Goal: Information Seeking & Learning: Understand process/instructions

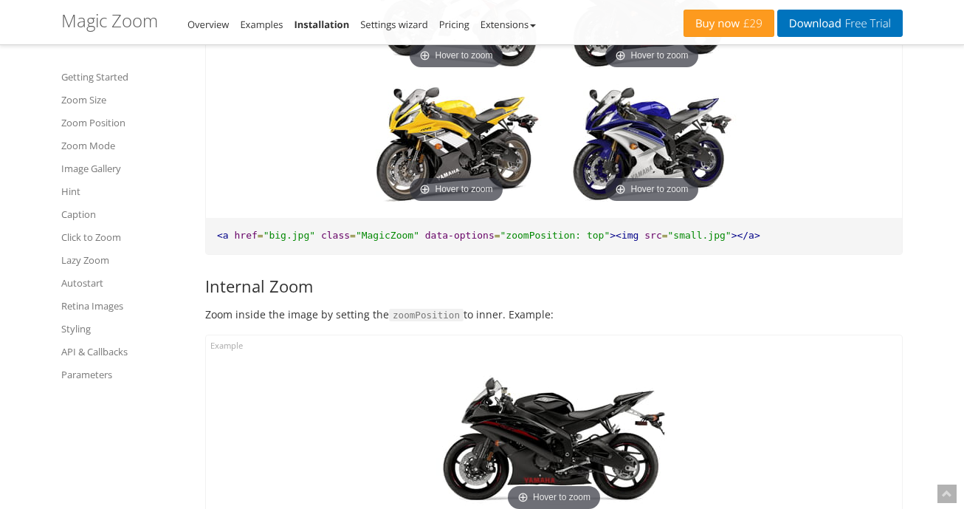
scroll to position [2362, 0]
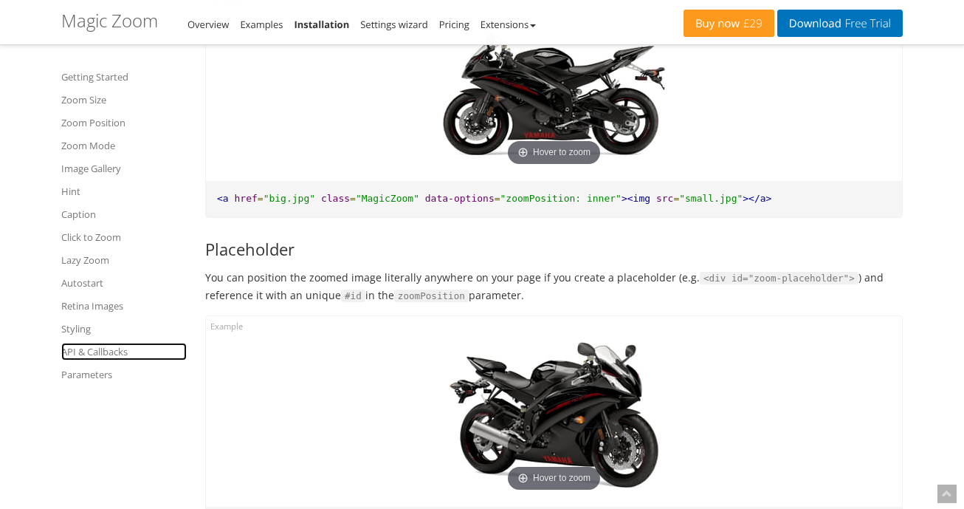
click at [116, 344] on link "API & Callbacks" at bounding box center [123, 351] width 125 height 18
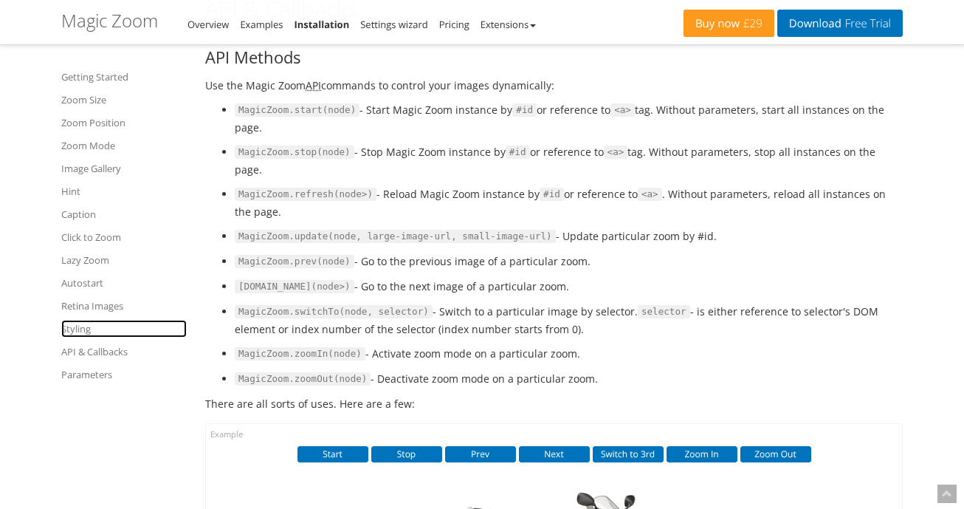
click at [84, 323] on link "Styling" at bounding box center [123, 329] width 125 height 18
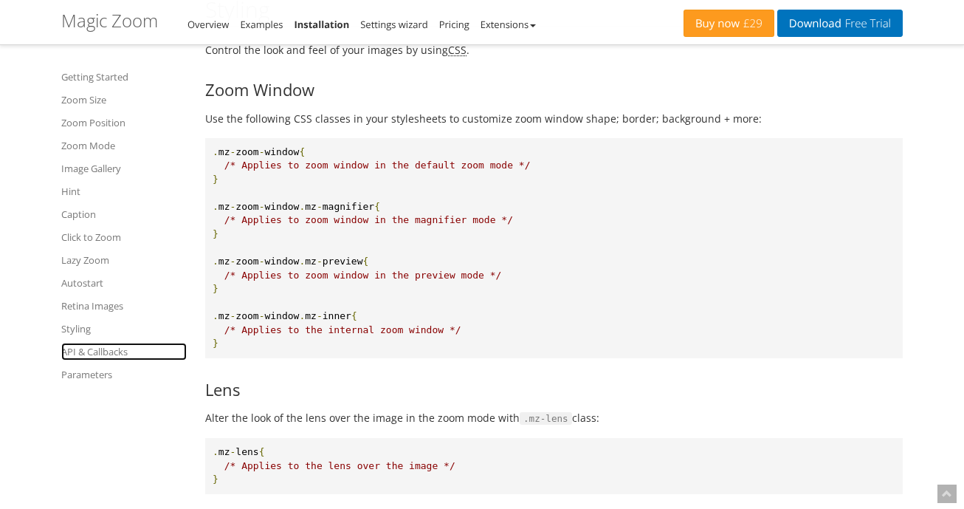
click at [102, 345] on link "API & Callbacks" at bounding box center [123, 351] width 125 height 18
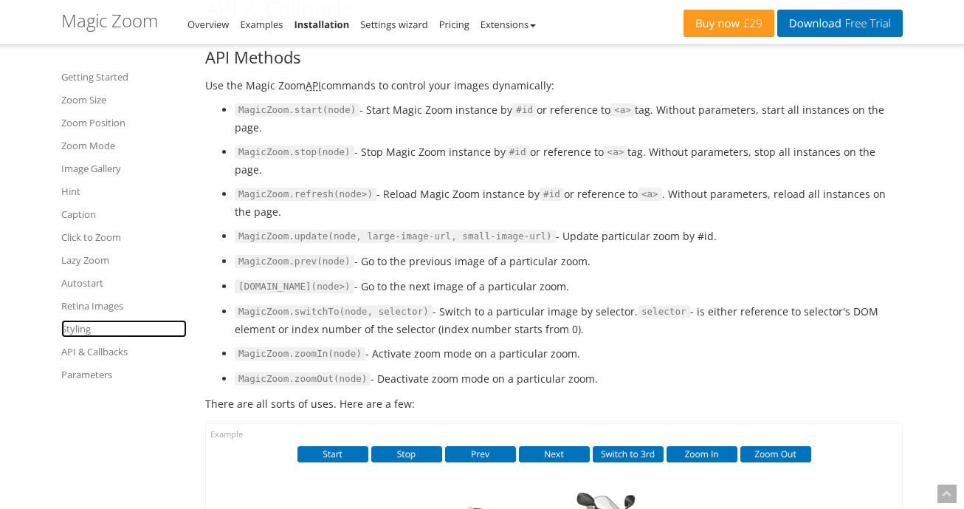
click at [82, 330] on link "Styling" at bounding box center [123, 329] width 125 height 18
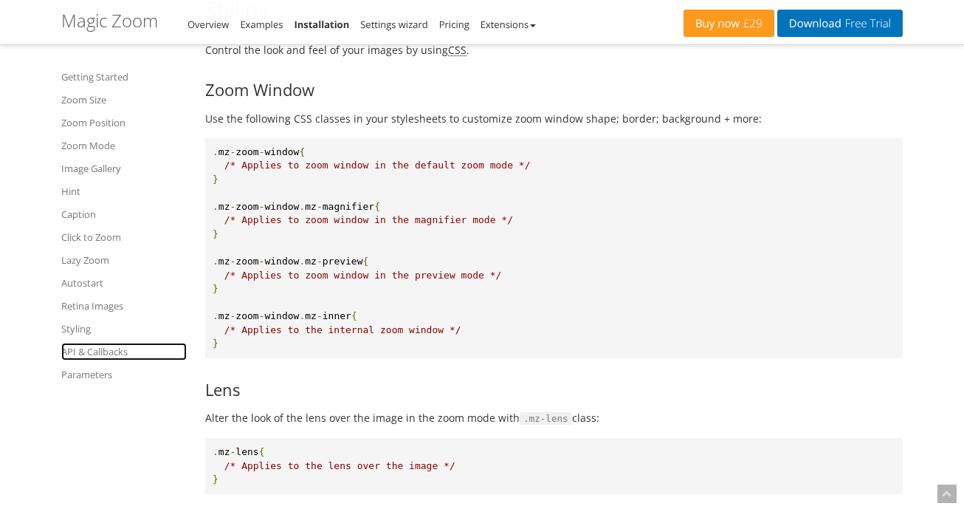
click at [103, 348] on link "API & Callbacks" at bounding box center [123, 351] width 125 height 18
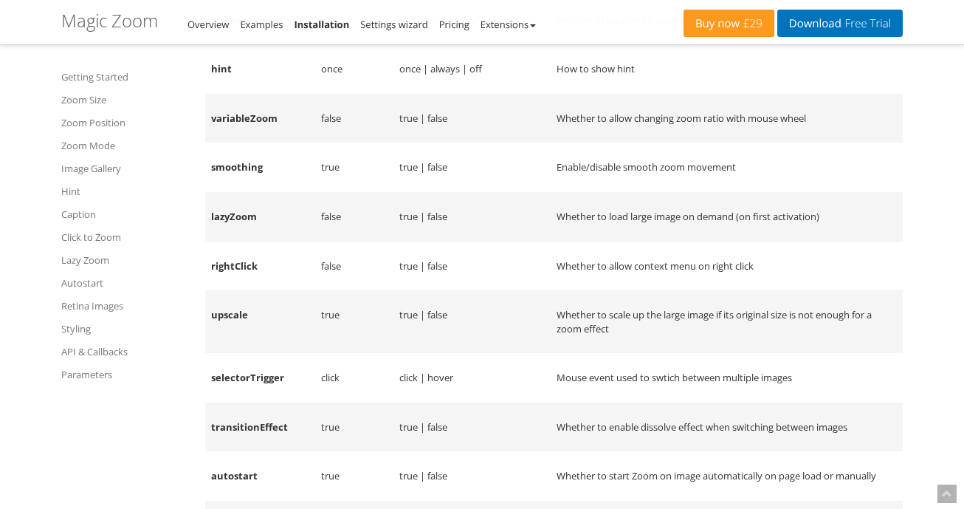
scroll to position [12030, 0]
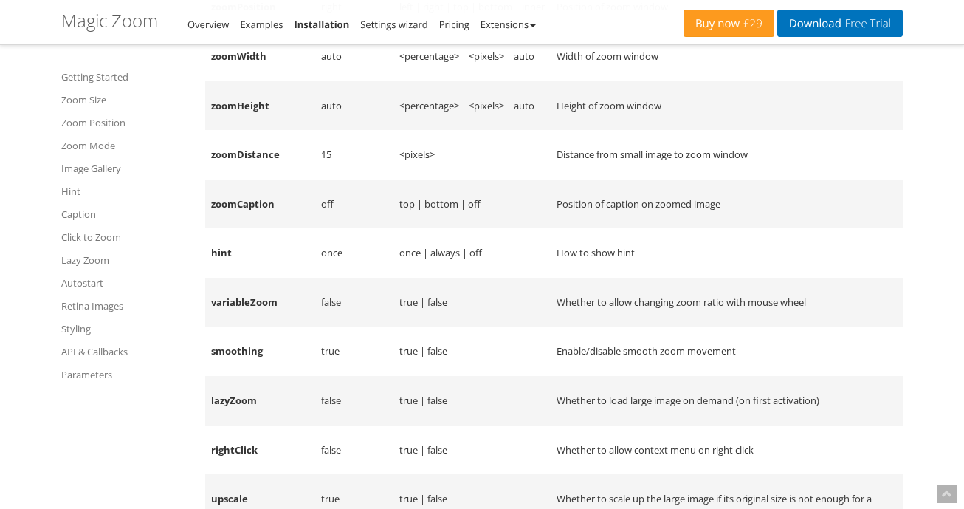
scroll to position [11735, 0]
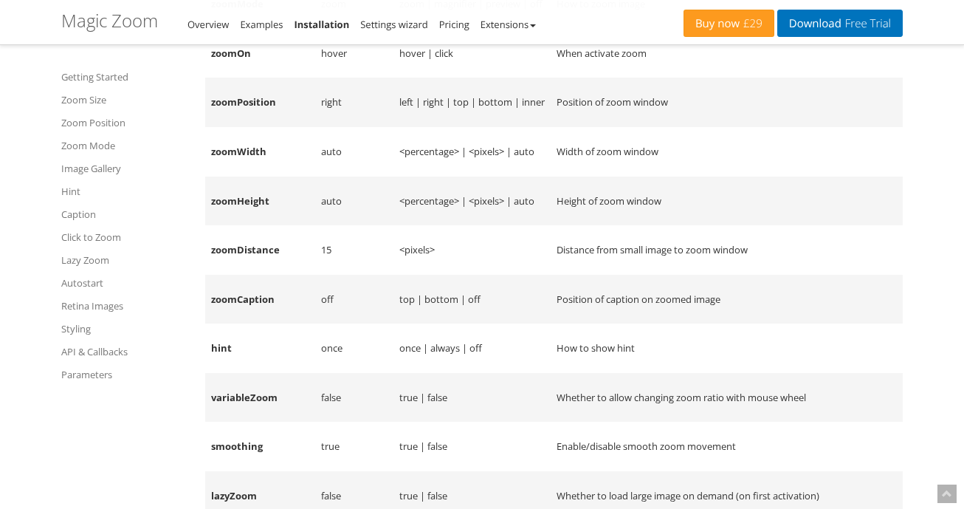
click at [881, 78] on td "When activate zoom" at bounding box center [727, 53] width 352 height 49
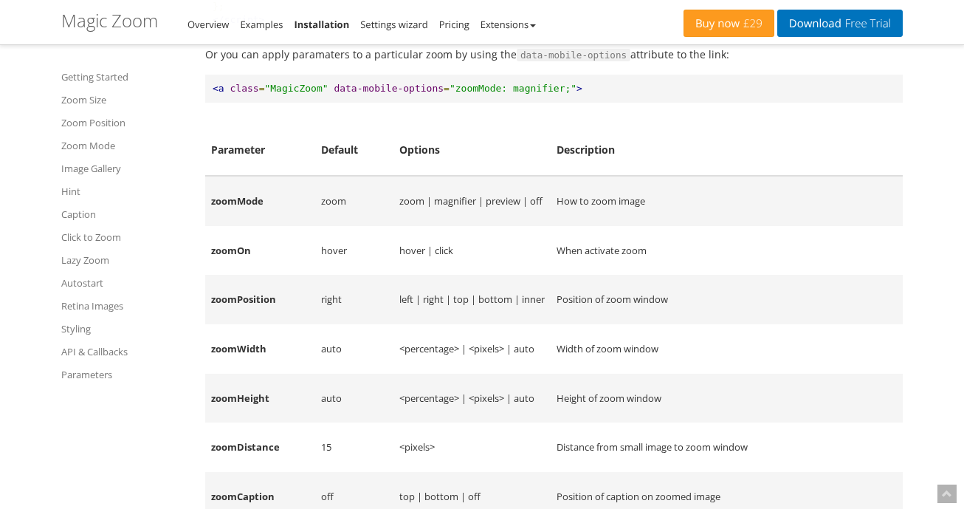
scroll to position [11439, 0]
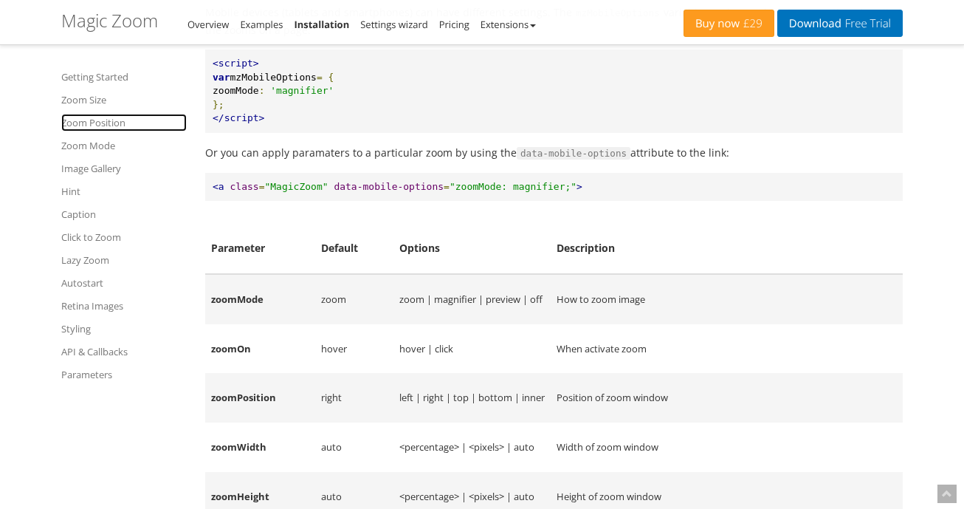
click at [104, 121] on link "Zoom Position" at bounding box center [123, 123] width 125 height 18
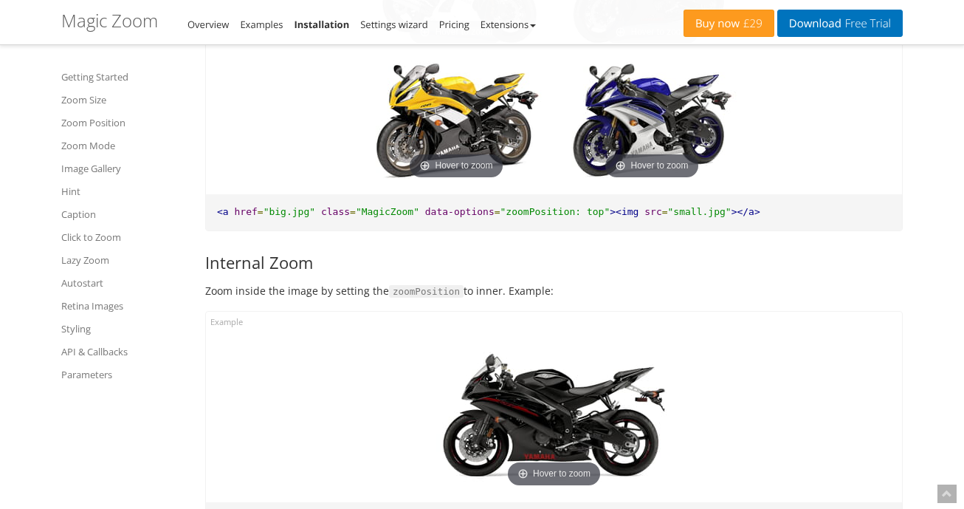
scroll to position [1940, 0]
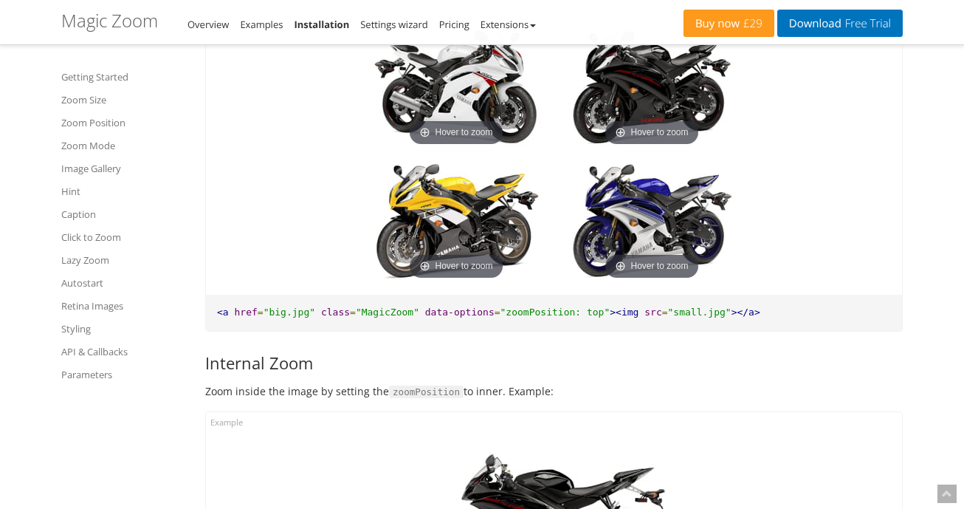
drag, startPoint x: 936, startPoint y: 132, endPoint x: 917, endPoint y: 118, distance: 23.8
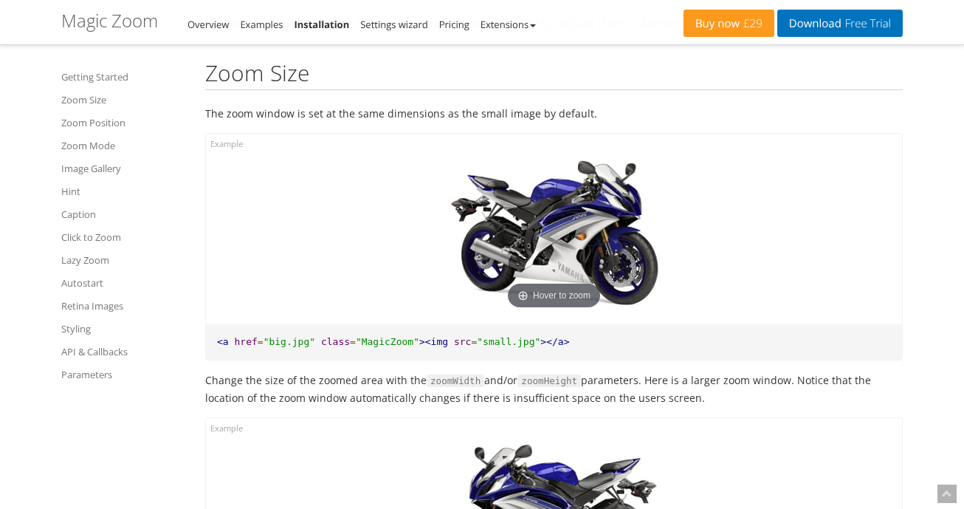
scroll to position [907, 0]
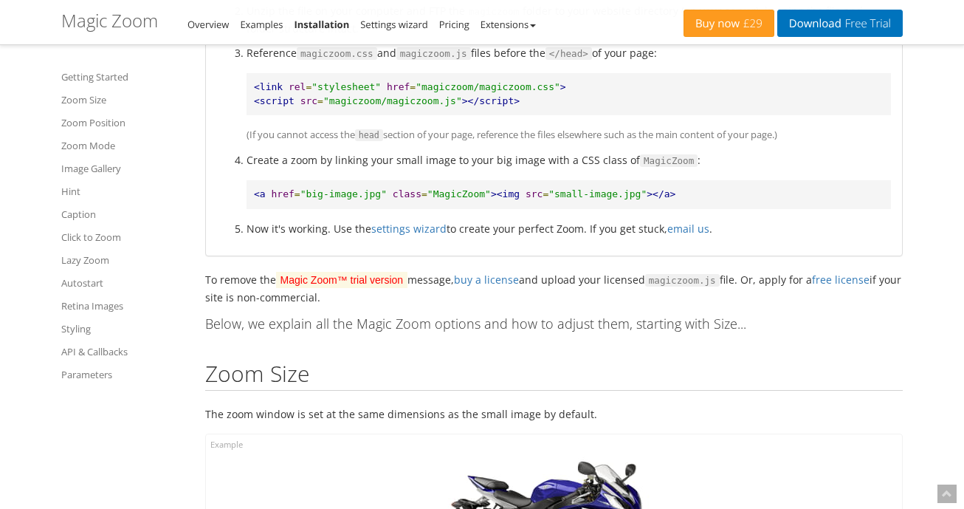
scroll to position [612, 0]
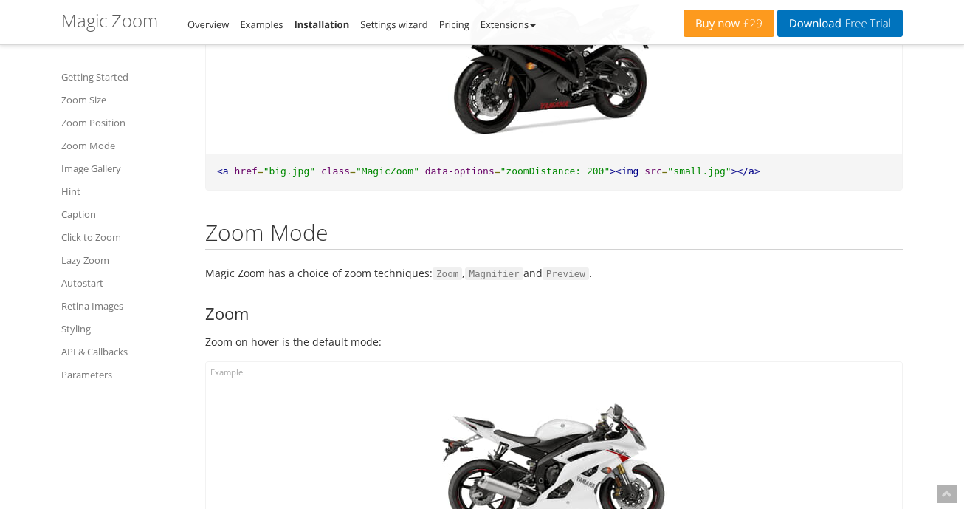
scroll to position [3417, 0]
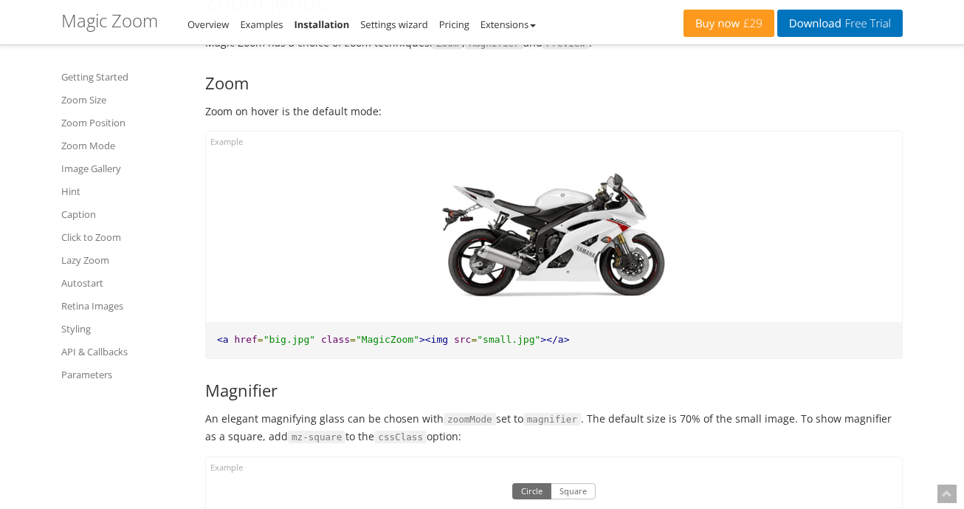
click at [866, 52] on p "Magic Zoom has a choice of zoom techniques: Zoom , Magnifier and Preview ." at bounding box center [553, 43] width 697 height 18
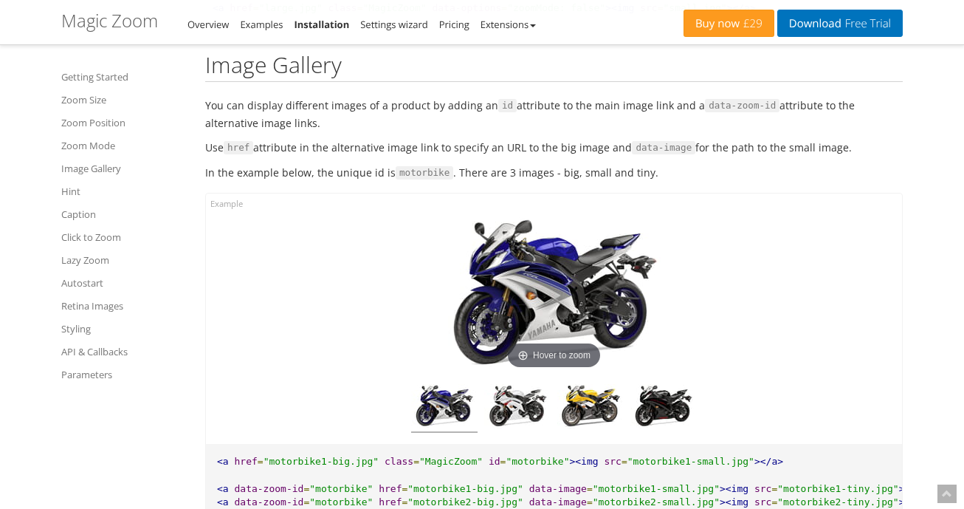
scroll to position [5114, 0]
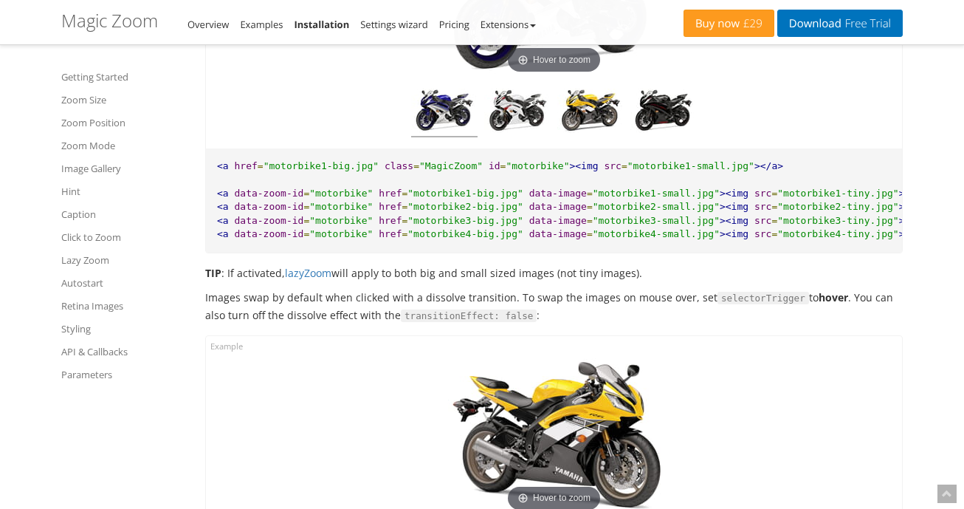
click at [867, 182] on pre "<a href = "motorbike1-big.jpg" class = "MagicZoom" id = "motorbike" ><img src =…" at bounding box center [554, 200] width 696 height 104
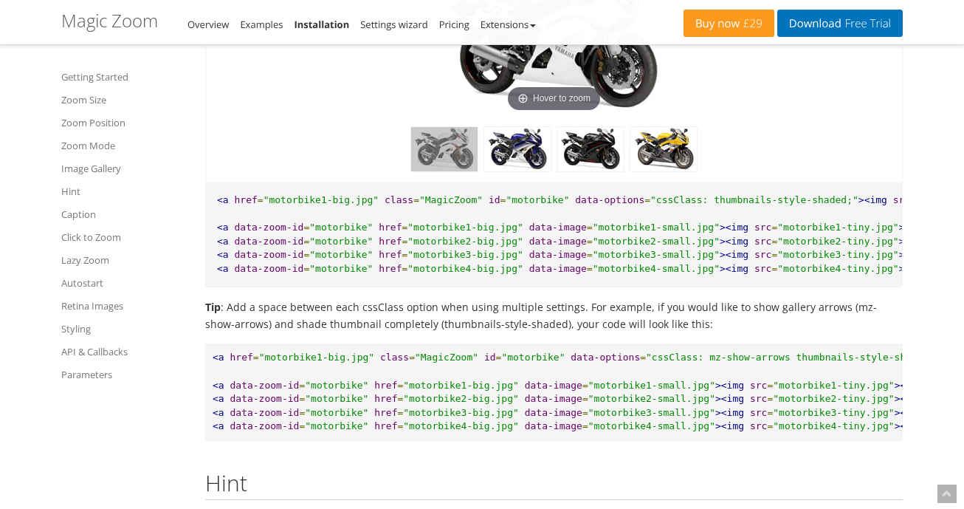
scroll to position [6516, 0]
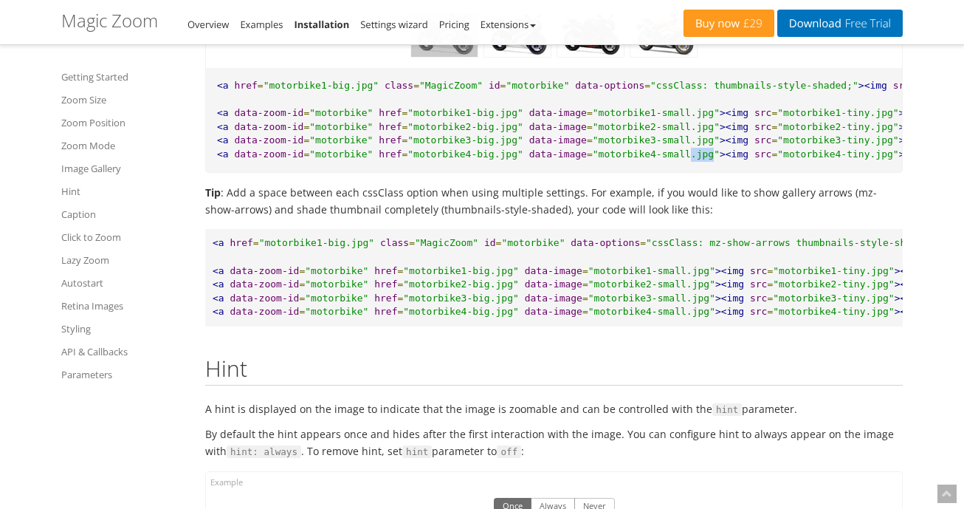
drag, startPoint x: 649, startPoint y: 194, endPoint x: 672, endPoint y: 196, distance: 23.0
click at [672, 172] on pre "<a href = "motorbike1-big.jpg" class = "MagicZoom" id = "motorbike" data-option…" at bounding box center [554, 120] width 696 height 104
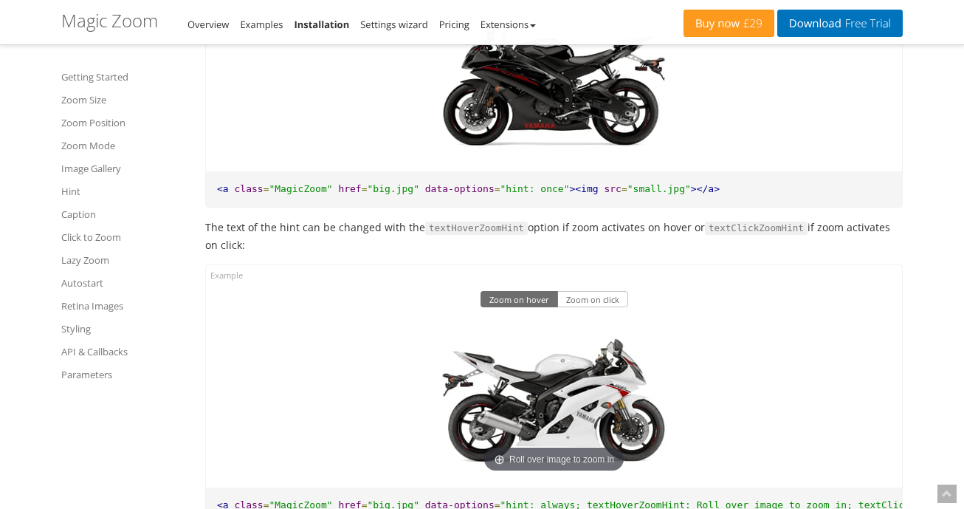
scroll to position [7181, 0]
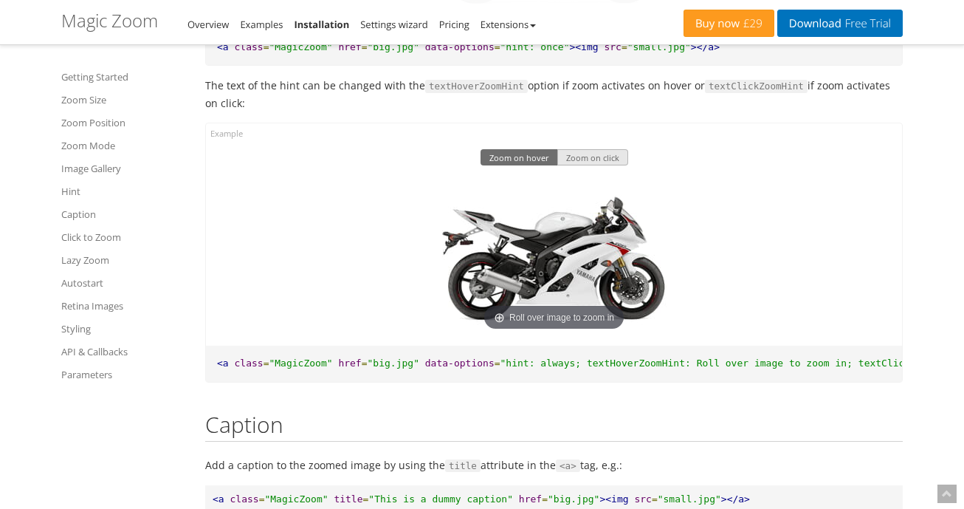
click at [577, 165] on button "Zoom on click" at bounding box center [592, 157] width 71 height 16
click at [557, 313] on img at bounding box center [554, 255] width 236 height 157
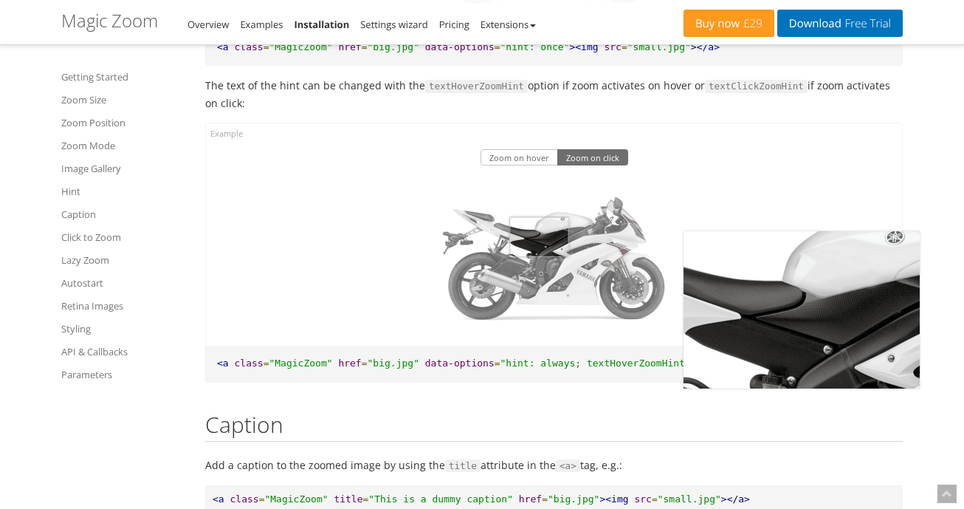
click at [539, 291] on img at bounding box center [554, 255] width 236 height 157
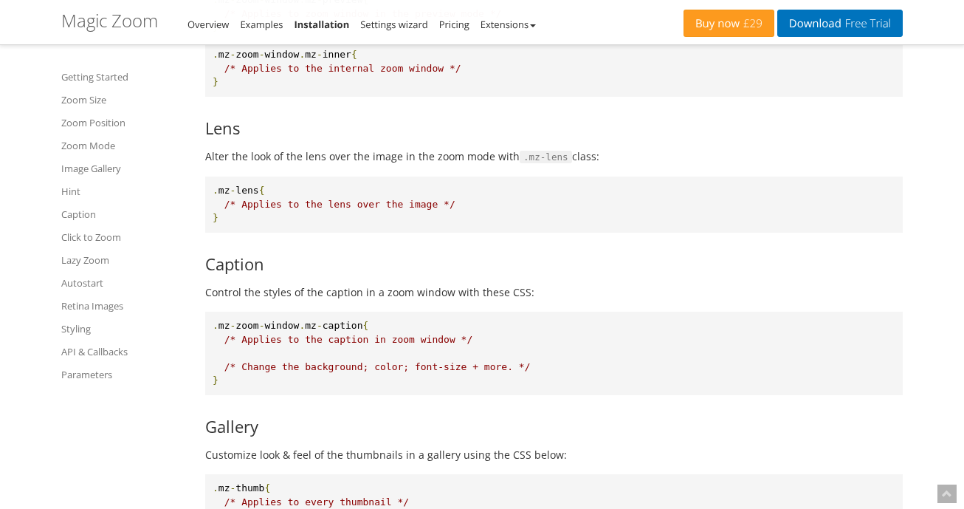
scroll to position [9395, 0]
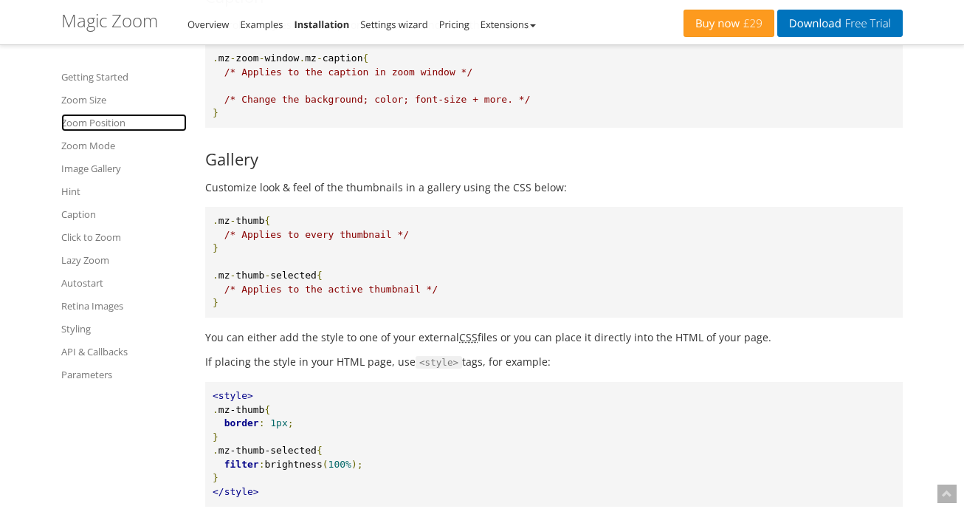
click at [81, 123] on link "Zoom Position" at bounding box center [123, 123] width 125 height 18
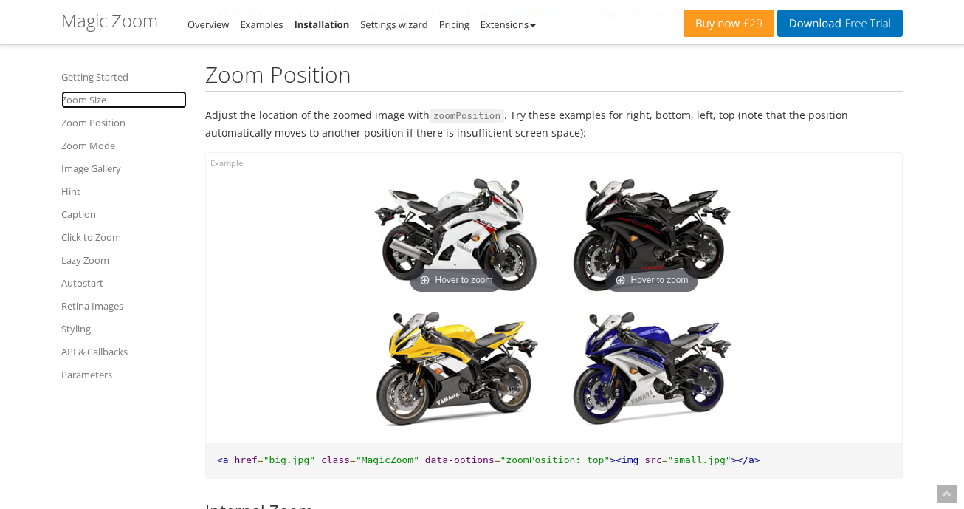
click at [78, 100] on link "Zoom Size" at bounding box center [123, 100] width 125 height 18
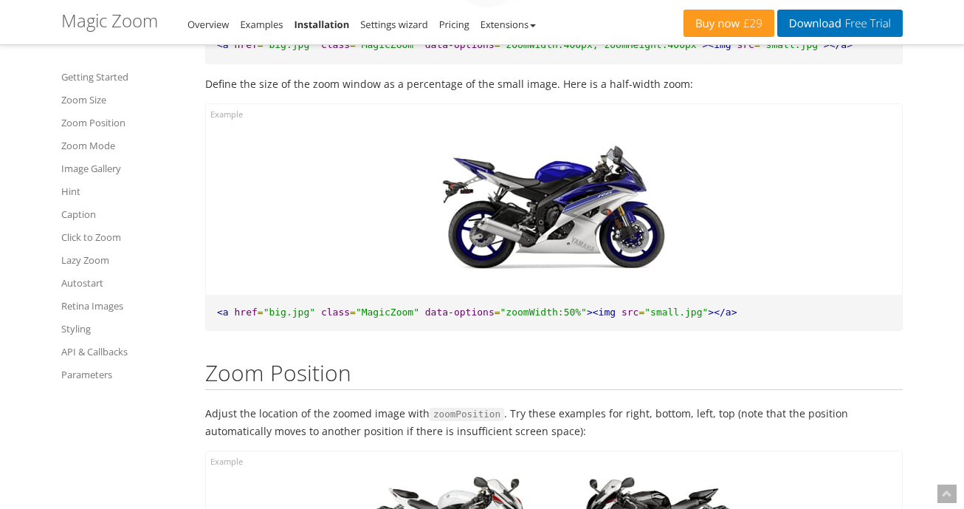
scroll to position [1501, 0]
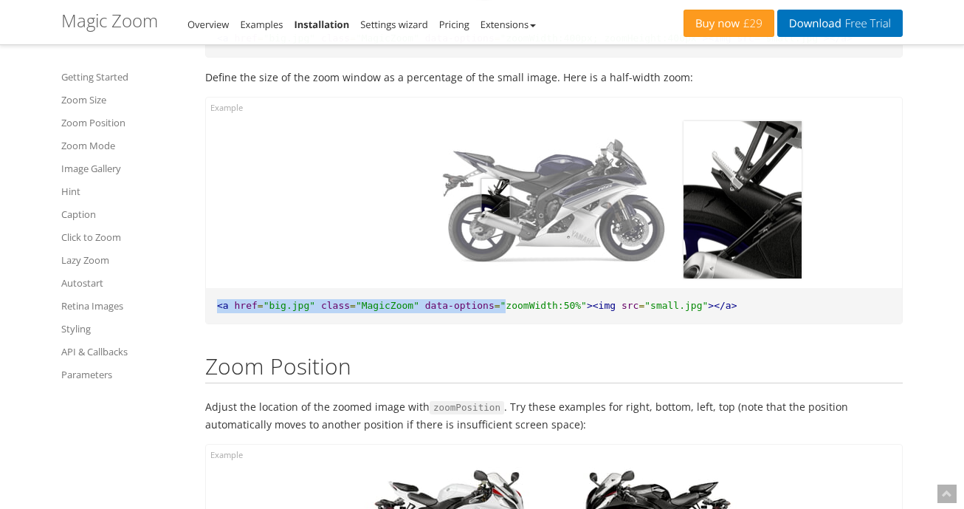
drag, startPoint x: 480, startPoint y: 307, endPoint x: 495, endPoint y: 199, distance: 108.8
click at [495, 199] on div "Hover to zoom <a href = "big.jpg" class = "MagicZoom" data-options = "zoomWidth…" at bounding box center [553, 211] width 697 height 228
drag, startPoint x: 495, startPoint y: 199, endPoint x: 503, endPoint y: 238, distance: 39.8
click at [496, 203] on img at bounding box center [554, 198] width 236 height 157
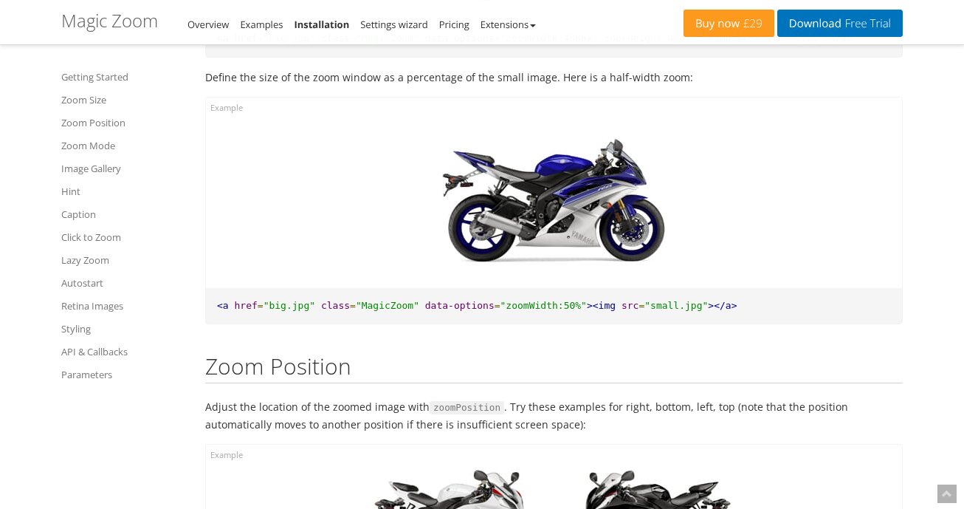
click at [500, 311] on span ""zoomWidth:50%"" at bounding box center [543, 305] width 86 height 11
drag, startPoint x: 480, startPoint y: 304, endPoint x: 548, endPoint y: 307, distance: 68.7
click at [548, 307] on span ""zoomWidth:50%"" at bounding box center [543, 305] width 86 height 11
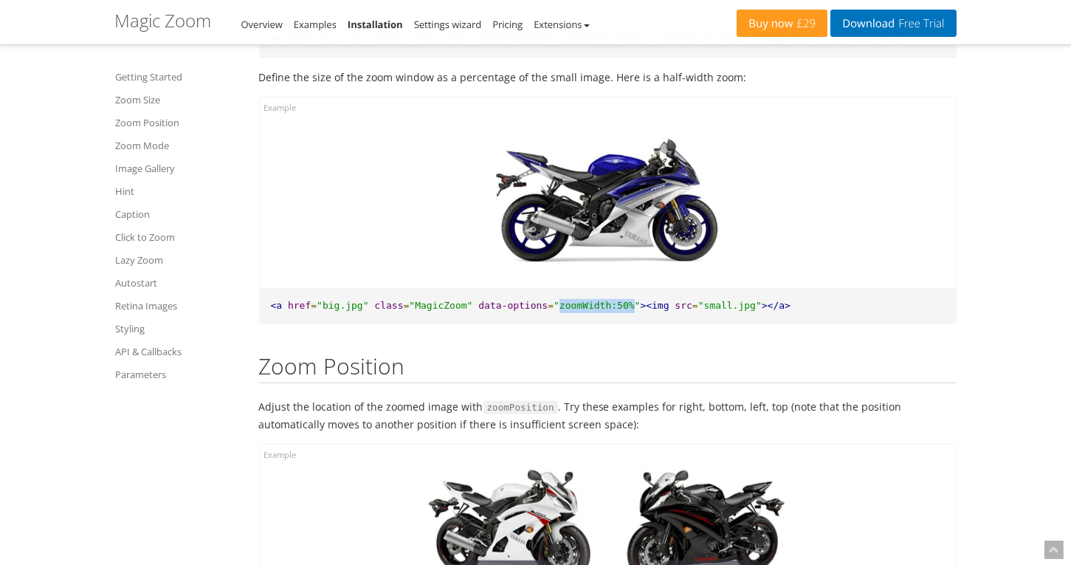
copy span "zoomWidth:50%"
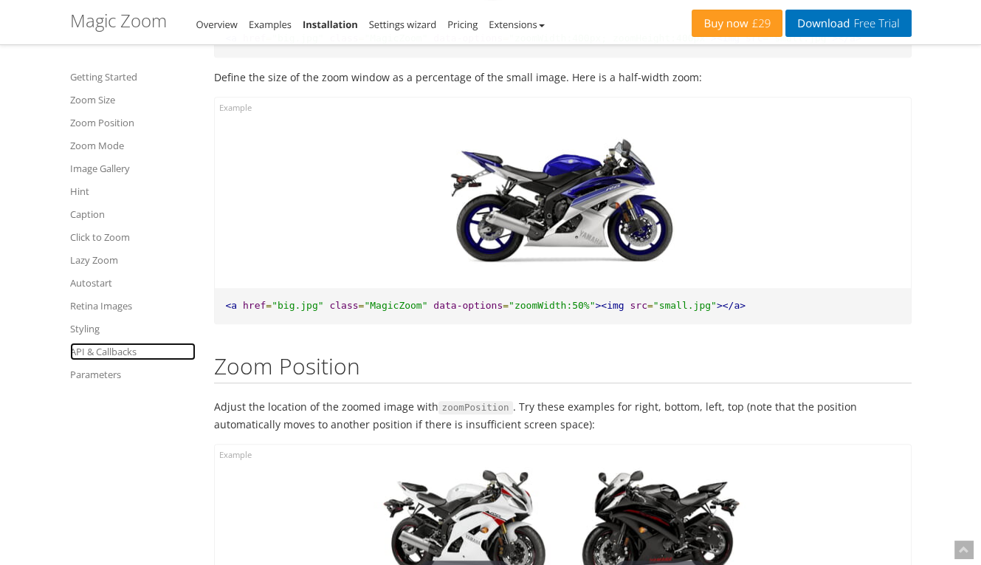
click at [104, 348] on link "API & Callbacks" at bounding box center [132, 351] width 125 height 18
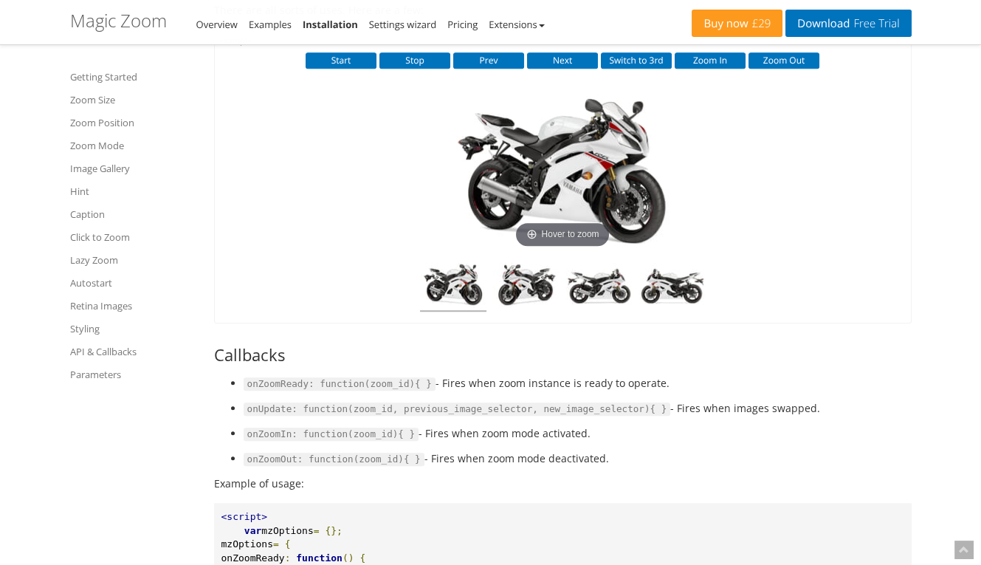
scroll to position [10266, 0]
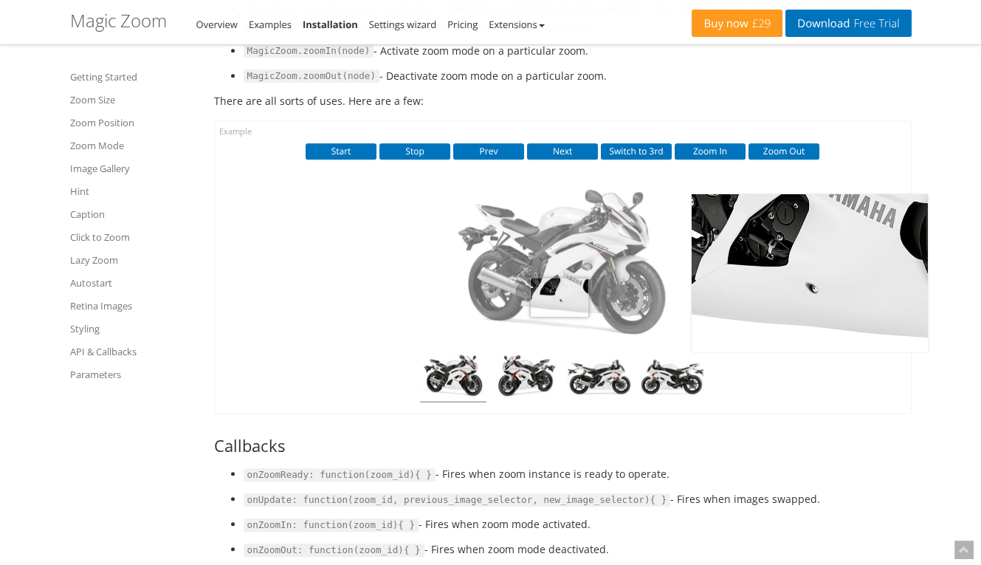
click at [559, 306] on img at bounding box center [562, 263] width 236 height 157
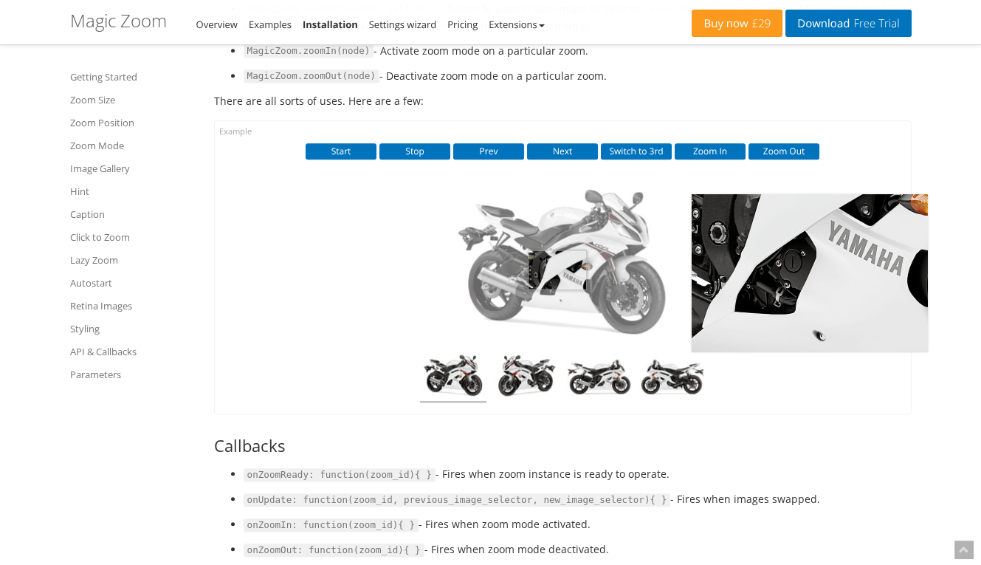
click at [557, 266] on img at bounding box center [562, 263] width 236 height 157
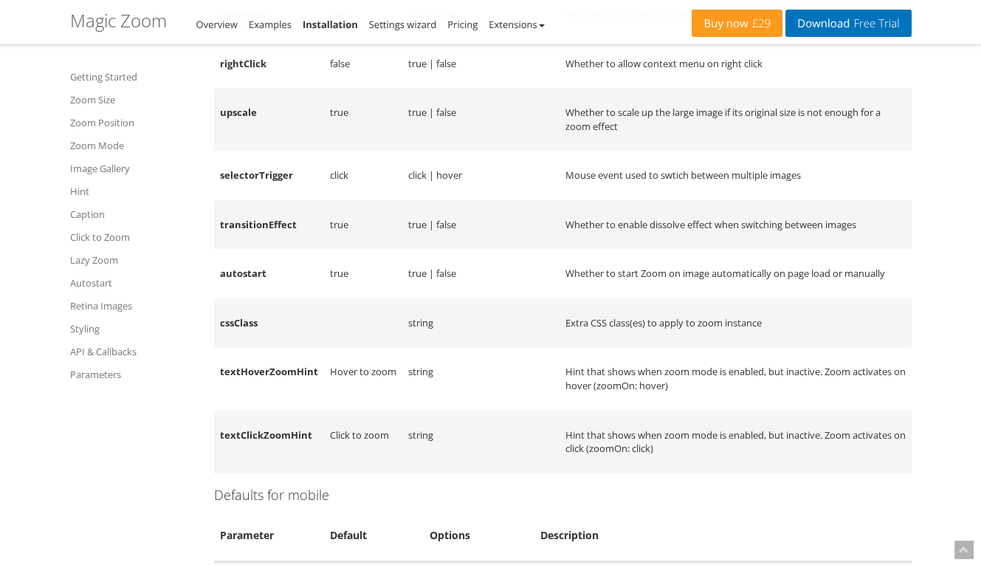
scroll to position [12234, 0]
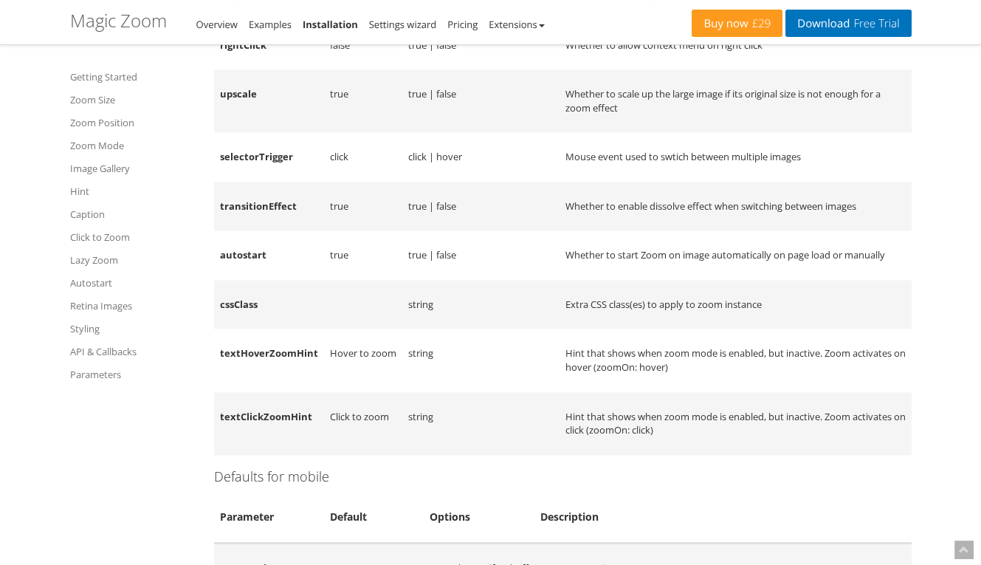
click at [396, 311] on td at bounding box center [363, 304] width 78 height 49
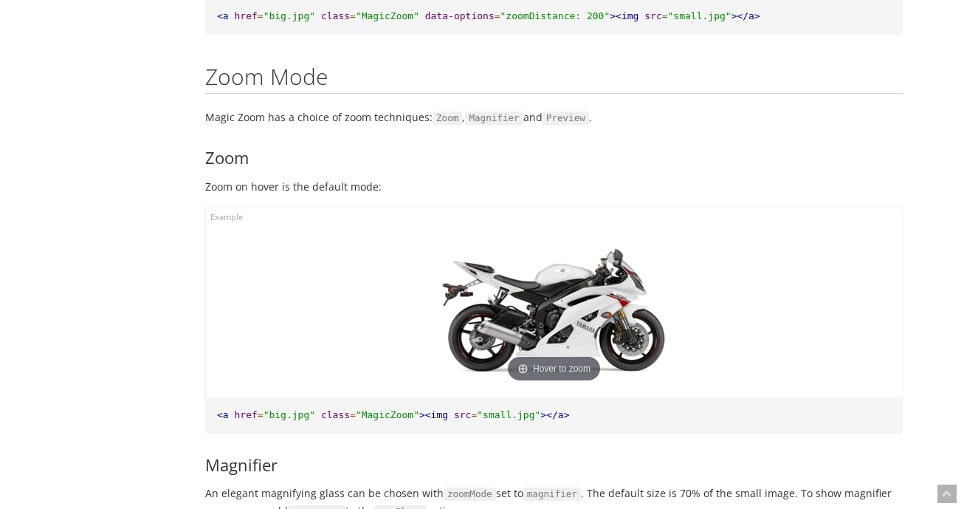
scroll to position [3343, 0]
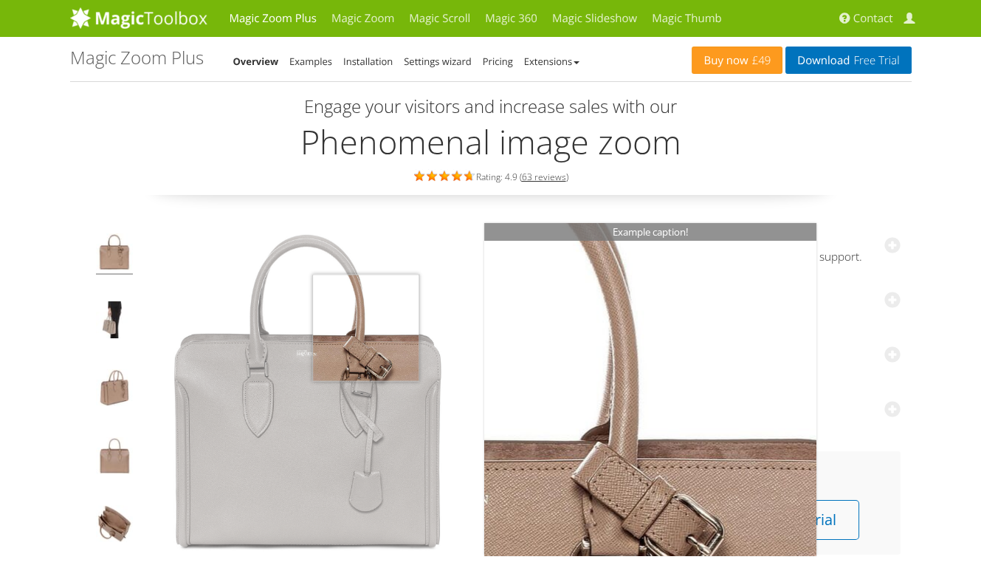
click at [365, 326] on img at bounding box center [308, 390] width 332 height 332
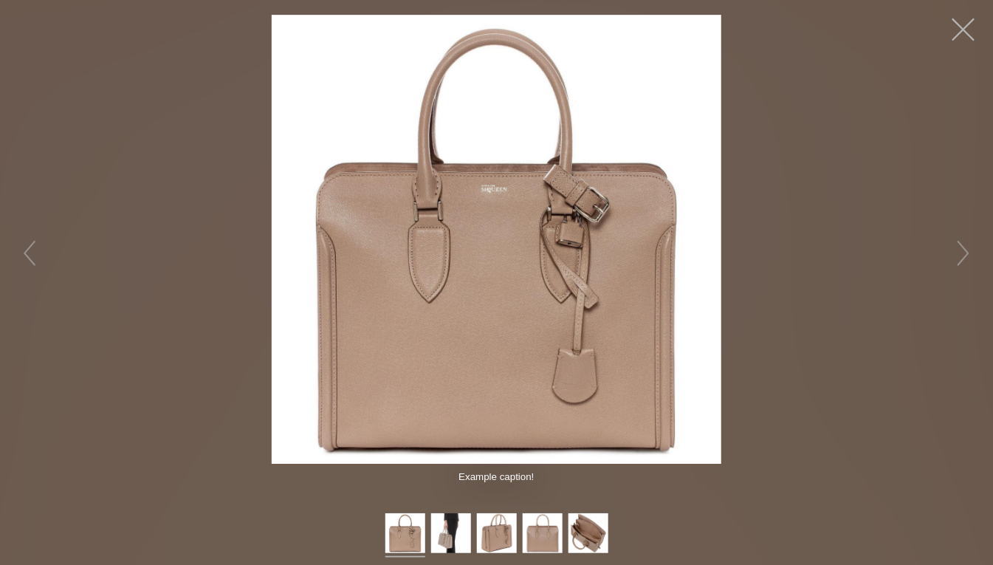
click at [973, 28] on button "button" at bounding box center [963, 29] width 44 height 44
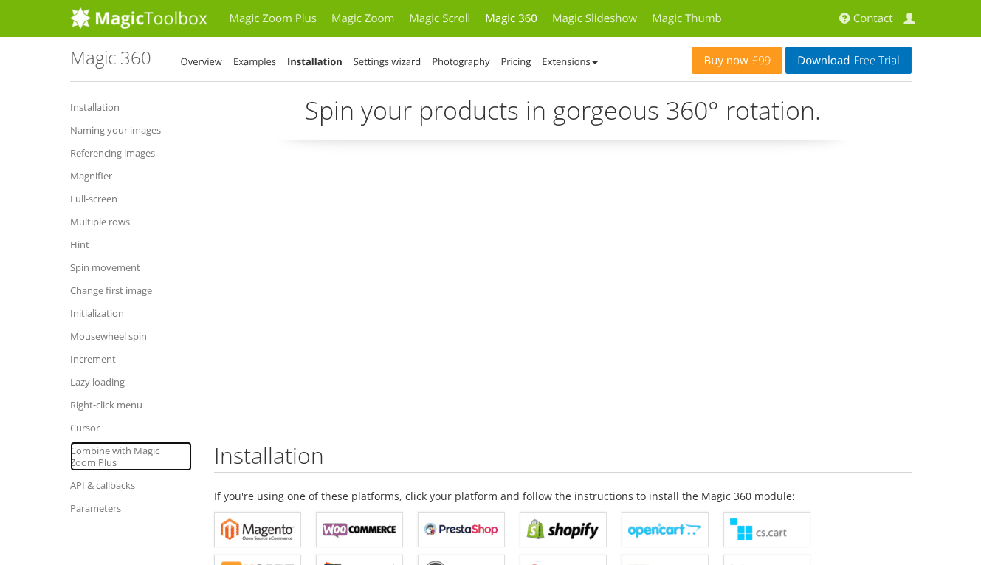
click at [114, 448] on link "Combine with Magic Zoom Plus" at bounding box center [131, 456] width 122 height 30
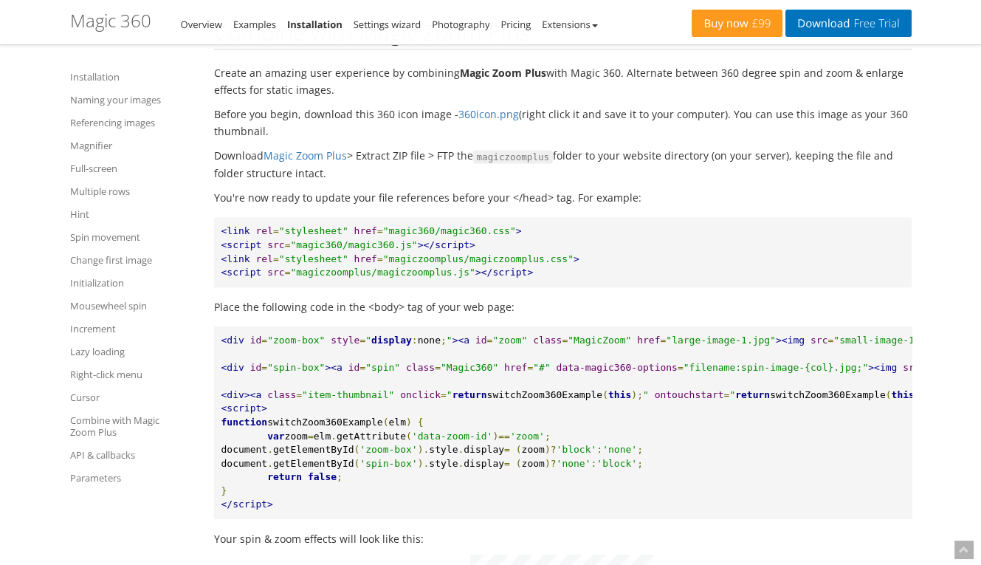
scroll to position [12160, 0]
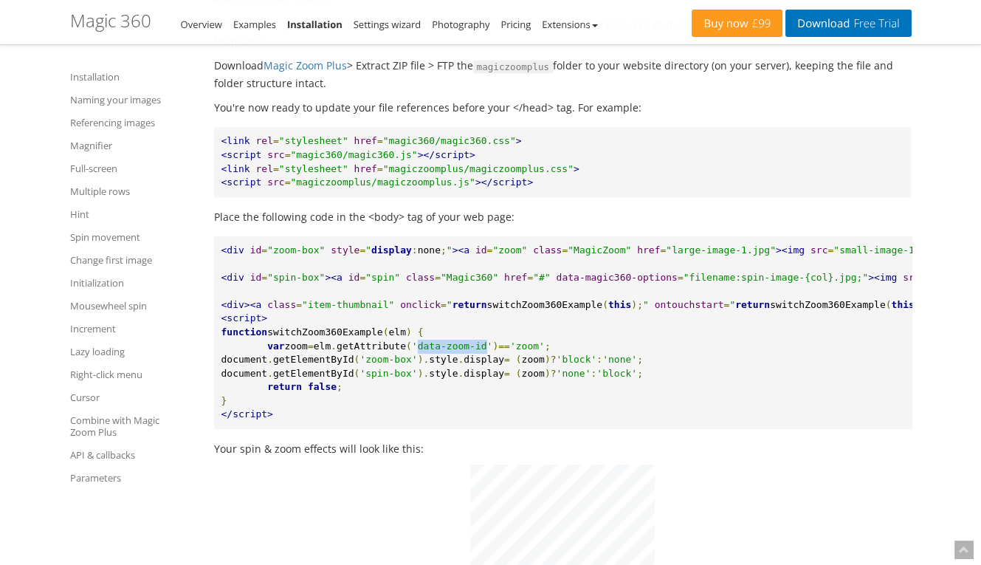
drag, startPoint x: 416, startPoint y: 314, endPoint x: 480, endPoint y: 311, distance: 64.3
click at [480, 340] on span "'data-zoom-id'" at bounding box center [452, 345] width 81 height 11
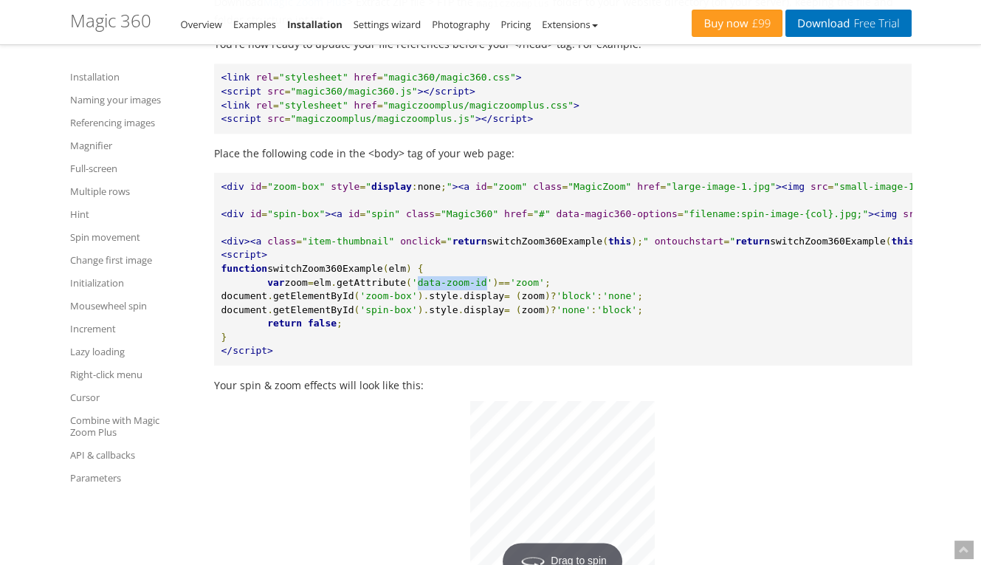
scroll to position [12242, 0]
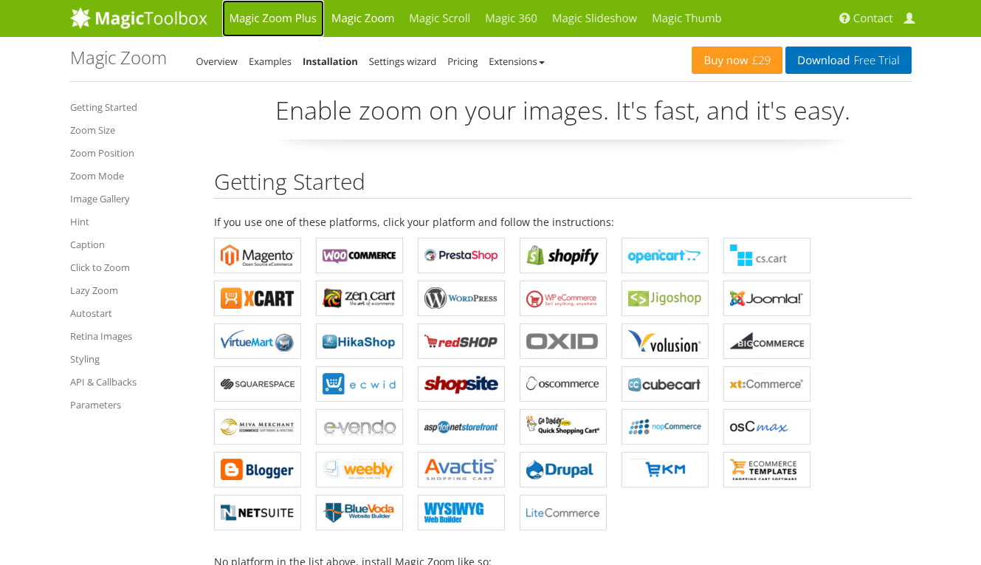
click at [266, 5] on link "Magic Zoom Plus" at bounding box center [273, 18] width 102 height 37
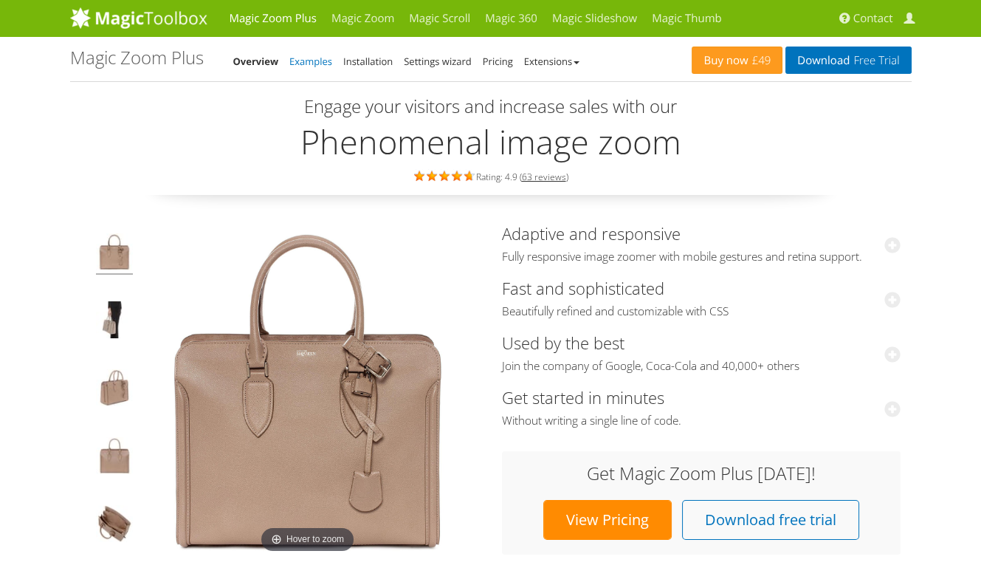
click at [312, 58] on link "Examples" at bounding box center [310, 61] width 43 height 13
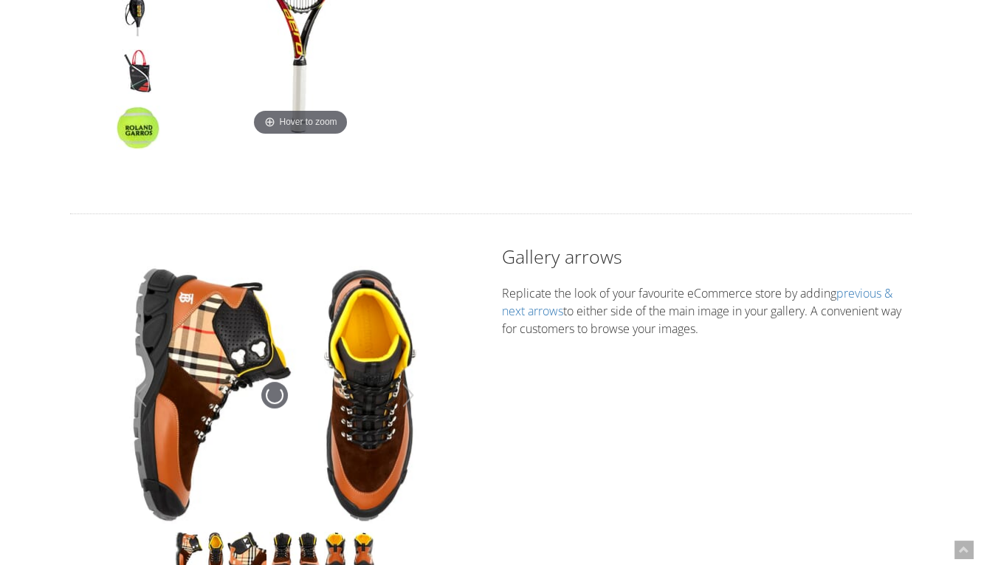
scroll to position [410, 0]
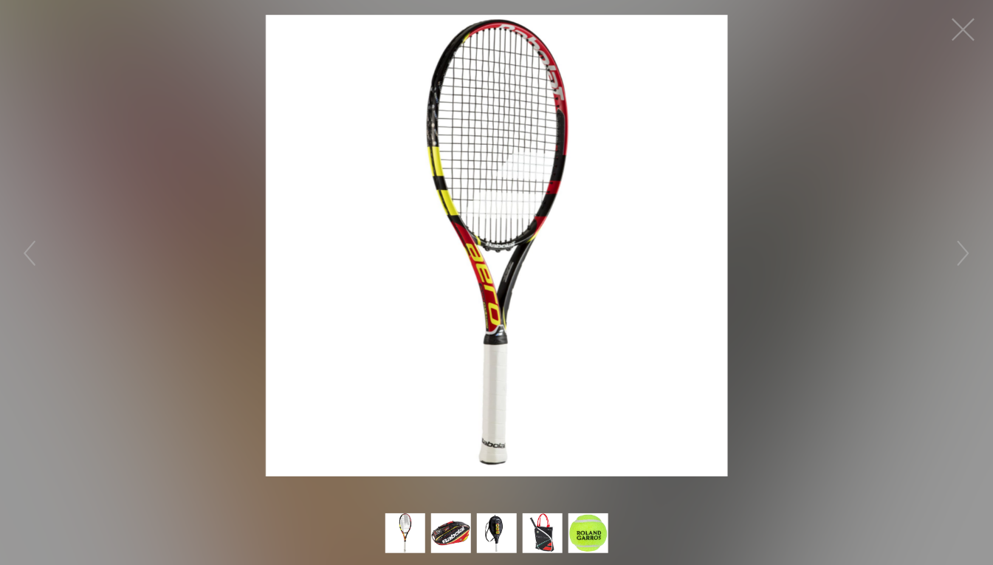
click at [886, 102] on figure "Click to expand" at bounding box center [496, 245] width 993 height 461
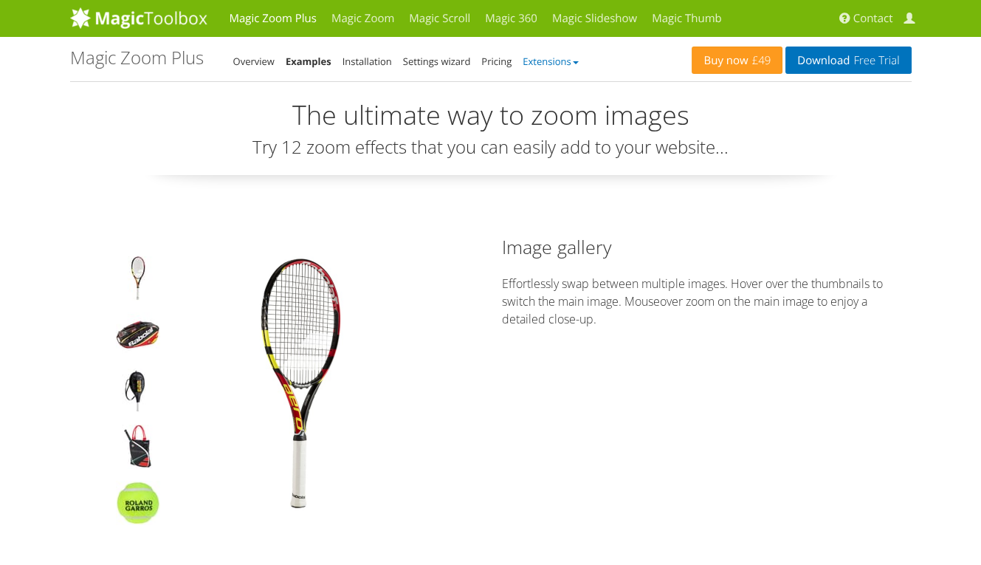
click at [550, 56] on link "Extensions" at bounding box center [550, 61] width 55 height 13
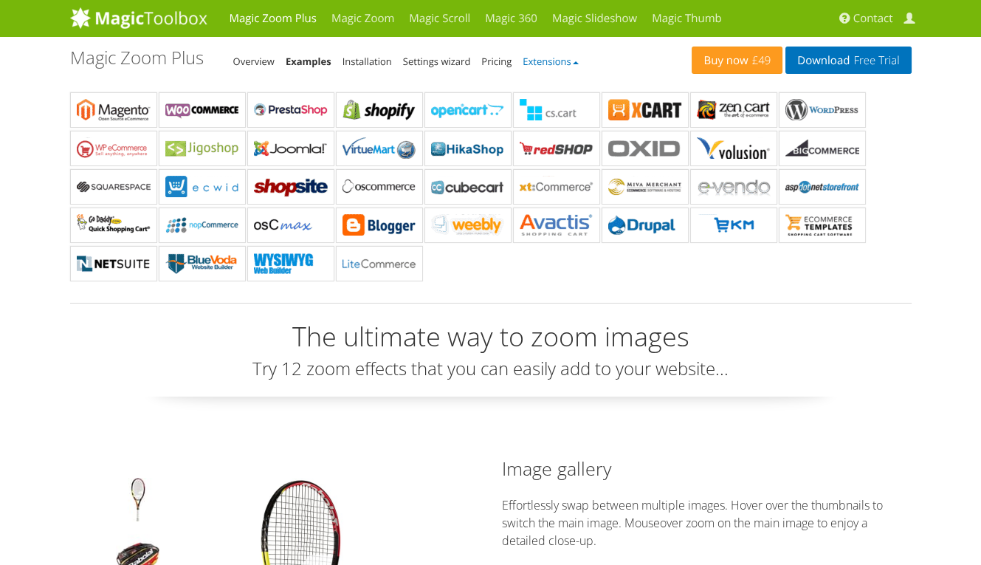
click at [550, 56] on link "Extensions" at bounding box center [550, 61] width 55 height 13
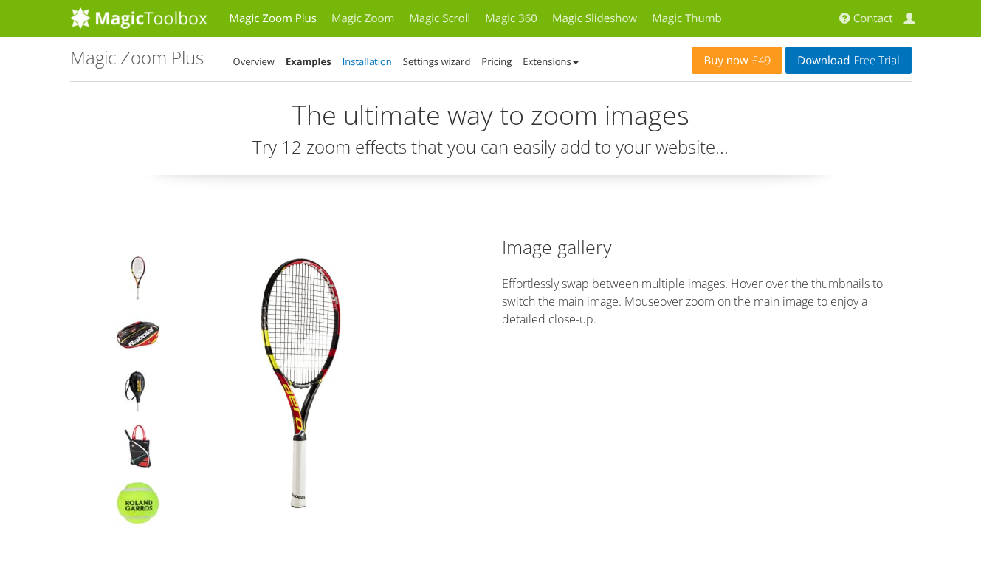
click at [374, 63] on link "Installation" at bounding box center [366, 61] width 49 height 13
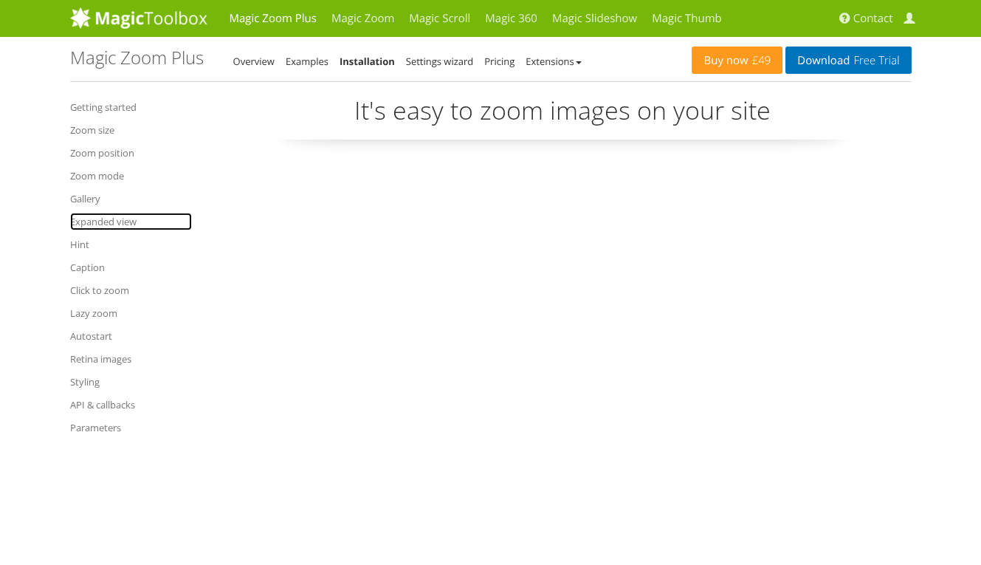
click at [115, 216] on link "Expanded view" at bounding box center [131, 222] width 122 height 18
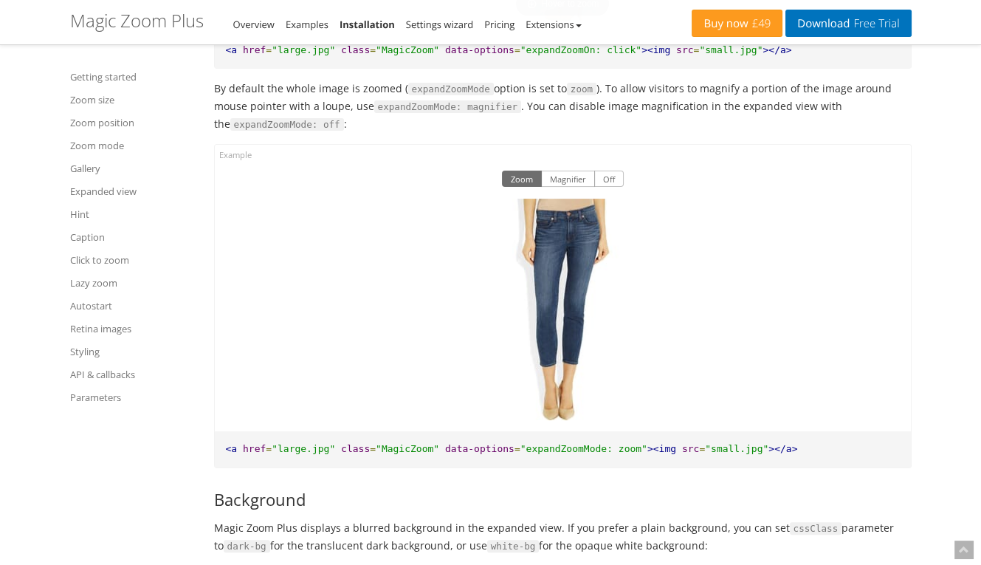
scroll to position [9430, 0]
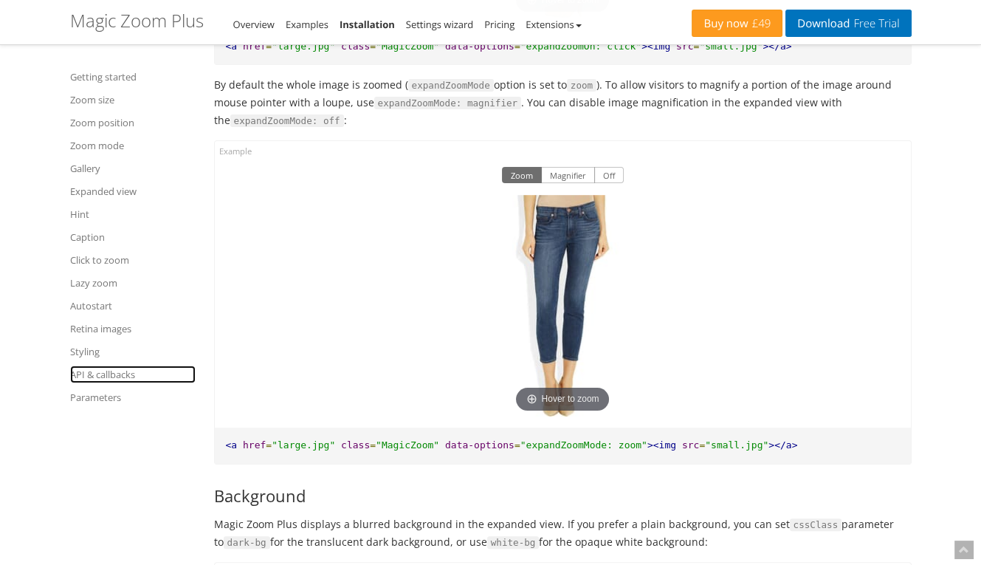
click at [90, 371] on link "API & callbacks" at bounding box center [132, 374] width 125 height 18
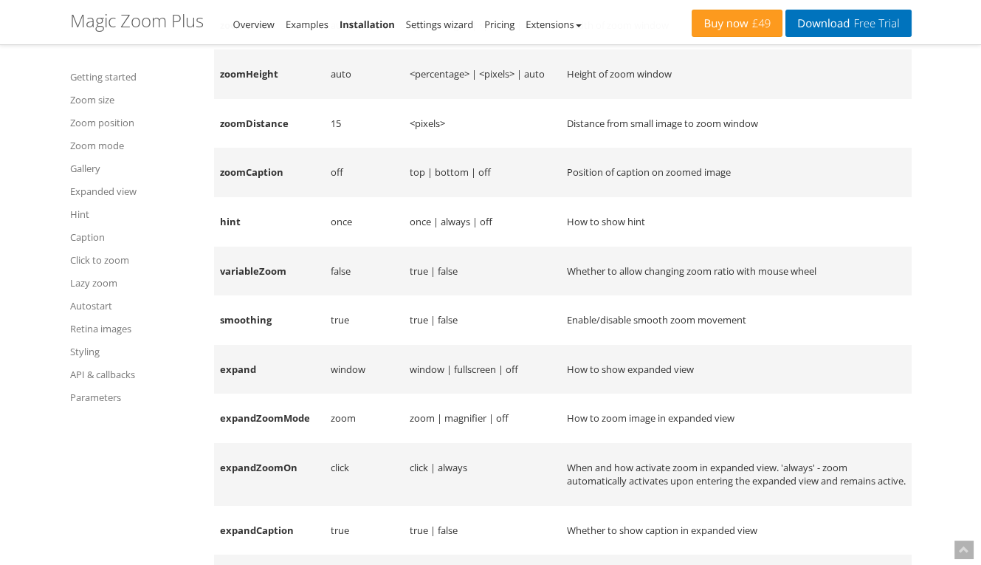
scroll to position [17615, 0]
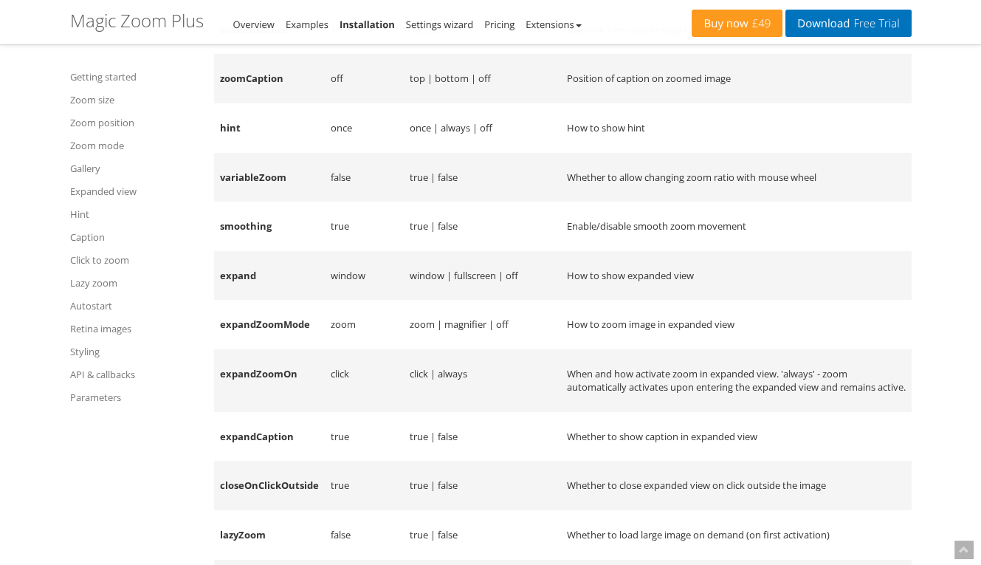
drag, startPoint x: 935, startPoint y: 141, endPoint x: 914, endPoint y: 123, distance: 27.8
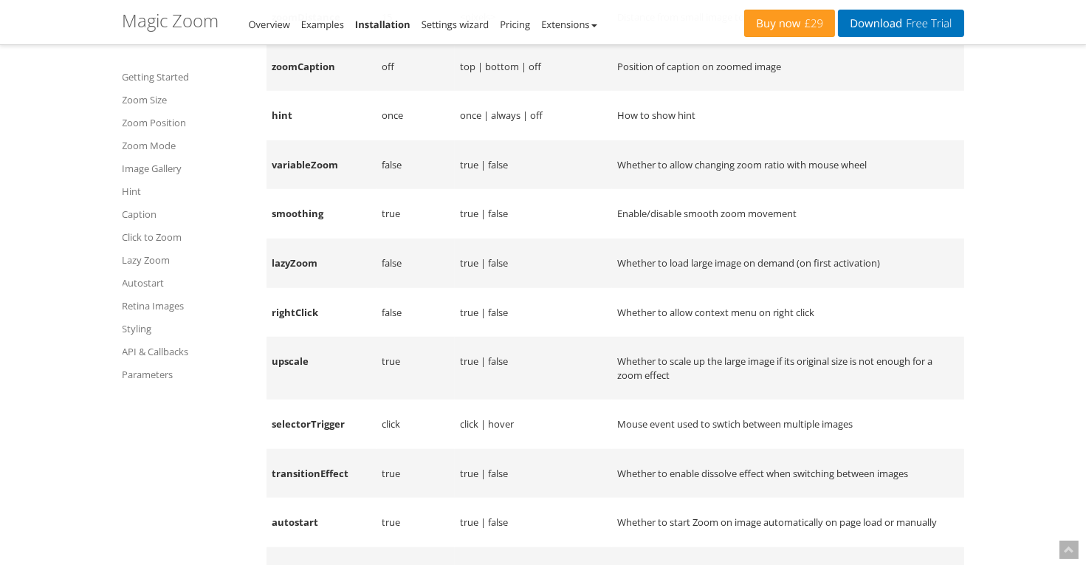
scroll to position [11906, 0]
